Goal: Book appointment/travel/reservation

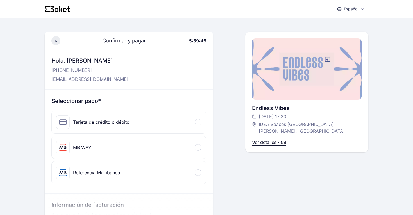
click at [54, 39] on icon at bounding box center [56, 40] width 4 height 4
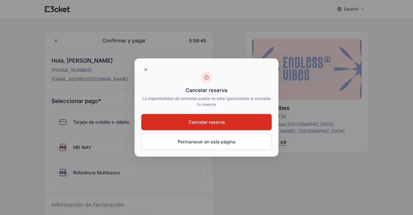
click at [187, 120] on button "Cancelar reserva" at bounding box center [206, 122] width 130 height 16
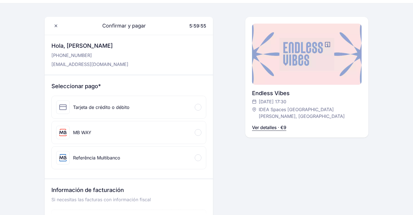
click at [97, 125] on div "MB WAY" at bounding box center [129, 132] width 154 height 22
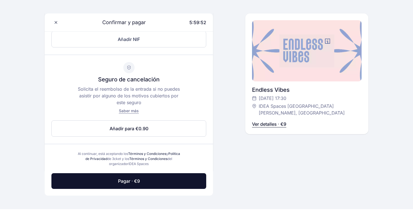
scroll to position [234, 0]
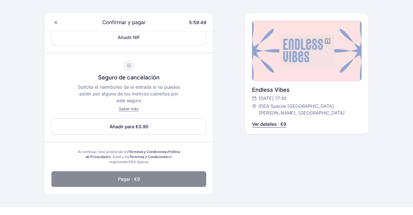
click at [165, 174] on button "Pagar · €9" at bounding box center [128, 179] width 155 height 16
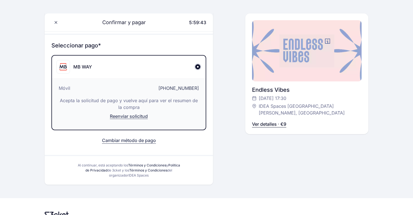
scroll to position [59, 0]
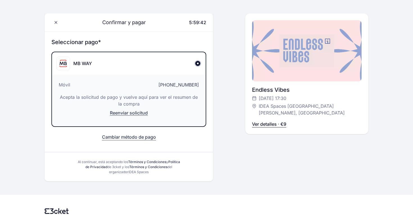
click at [121, 134] on button "Cambiar método de pago" at bounding box center [129, 137] width 54 height 7
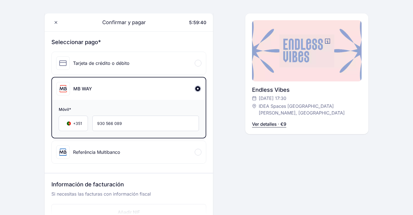
click at [133, 59] on div "Tarjeta de crédito o débito" at bounding box center [129, 63] width 154 height 22
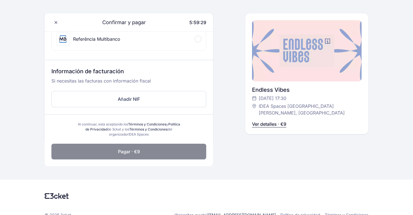
scroll to position [198, 0]
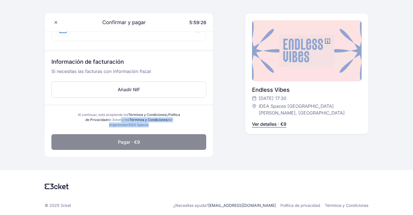
drag, startPoint x: 127, startPoint y: 119, endPoint x: 168, endPoint y: 125, distance: 41.1
click at [168, 125] on div "Al continuar, está aceptando los Términos y Condiciones y Política de Privacida…" at bounding box center [128, 119] width 105 height 15
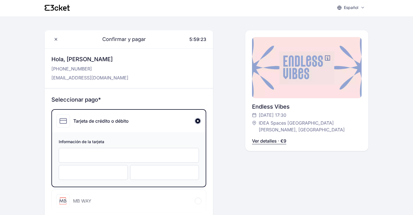
scroll to position [0, 0]
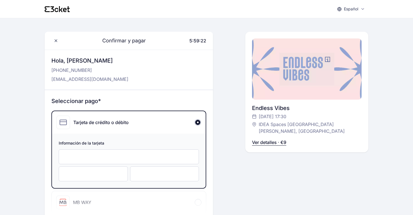
click at [280, 139] on p "Ver detalles · €9" at bounding box center [269, 142] width 34 height 7
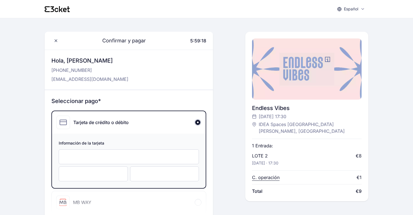
click at [269, 174] on p "C. operación" at bounding box center [266, 177] width 28 height 7
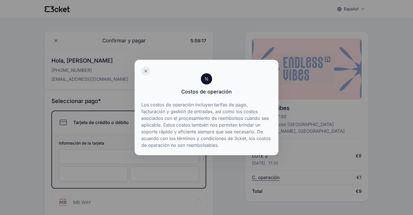
click at [142, 69] on div at bounding box center [145, 71] width 9 height 9
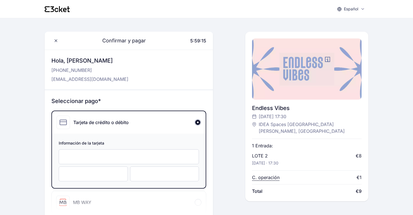
click at [258, 106] on div "Endless Vibes" at bounding box center [306, 108] width 109 height 8
click at [295, 87] on div at bounding box center [306, 68] width 109 height 61
click at [63, 8] on icon at bounding box center [57, 9] width 25 height 6
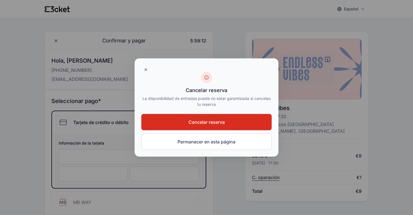
drag, startPoint x: 206, startPoint y: 126, endPoint x: 203, endPoint y: 126, distance: 3.1
click at [206, 126] on button "Cancelar reserva" at bounding box center [206, 122] width 130 height 16
